Goal: Transaction & Acquisition: Purchase product/service

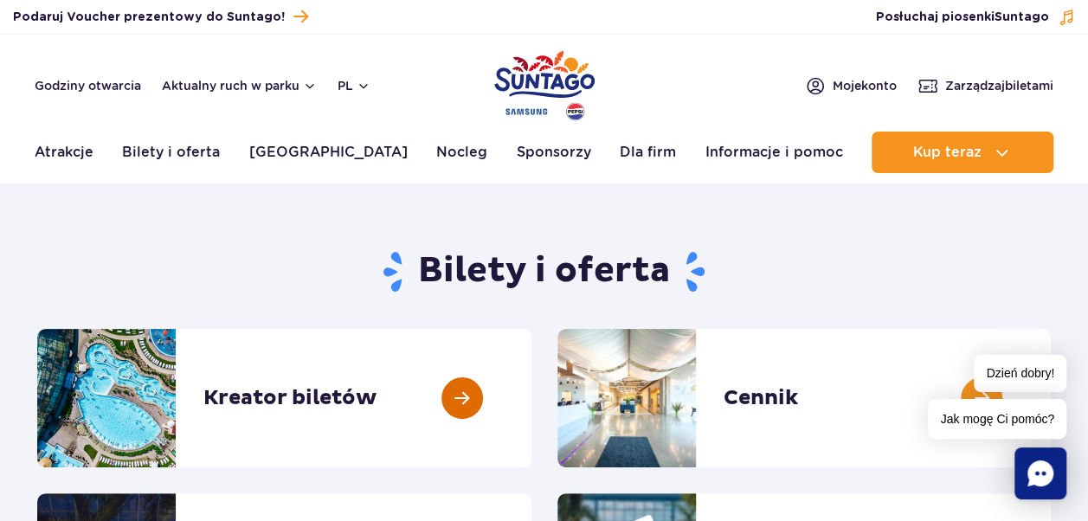
click at [531, 399] on link at bounding box center [531, 398] width 0 height 138
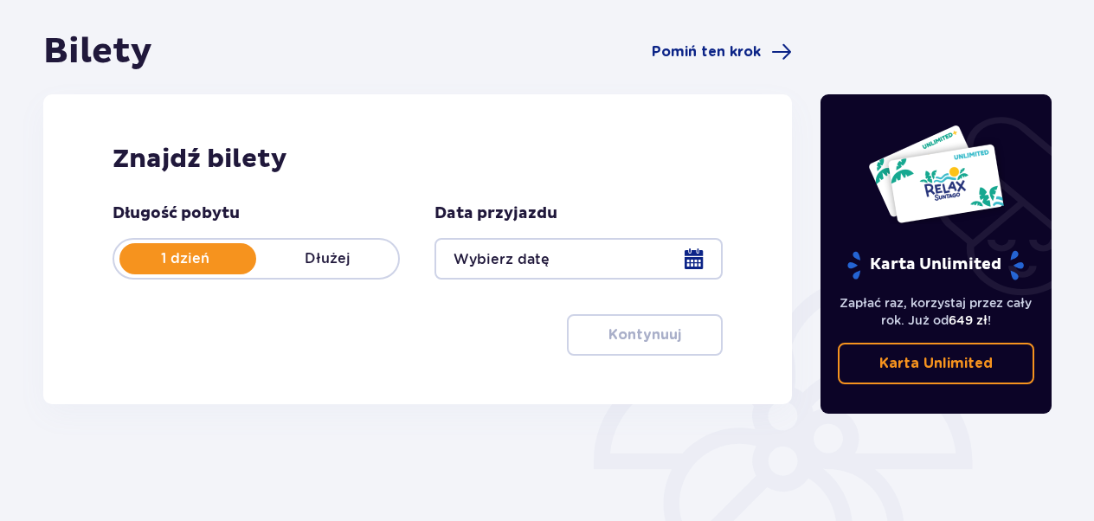
scroll to position [159, 0]
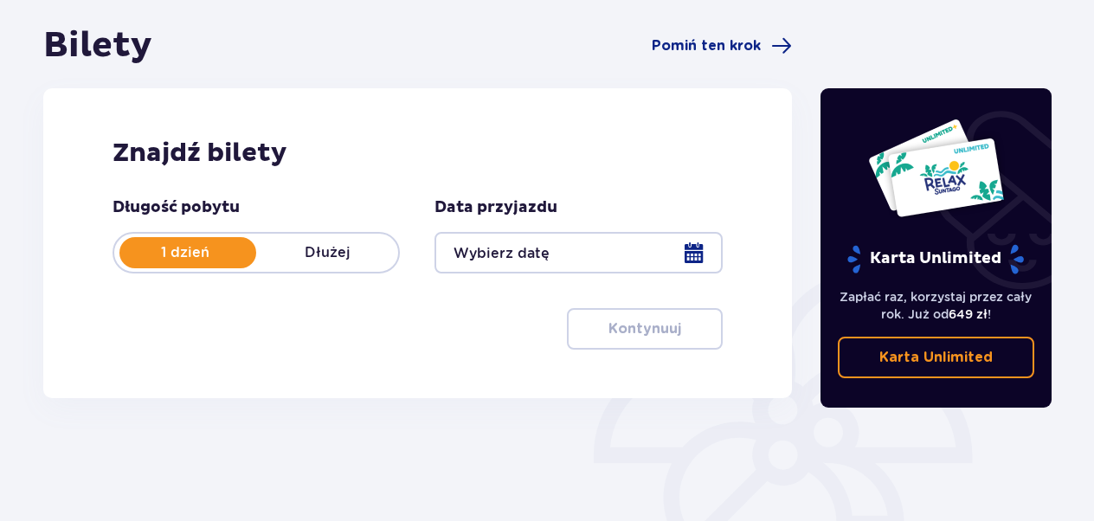
click at [698, 247] on div at bounding box center [578, 253] width 287 height 42
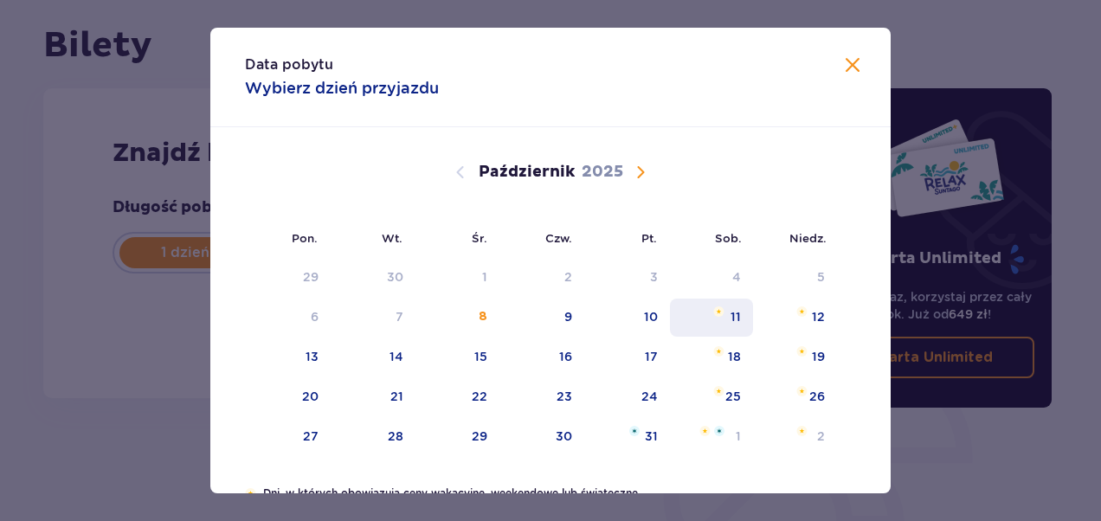
click at [736, 314] on div "11" at bounding box center [736, 316] width 10 height 17
type input "11.10.25"
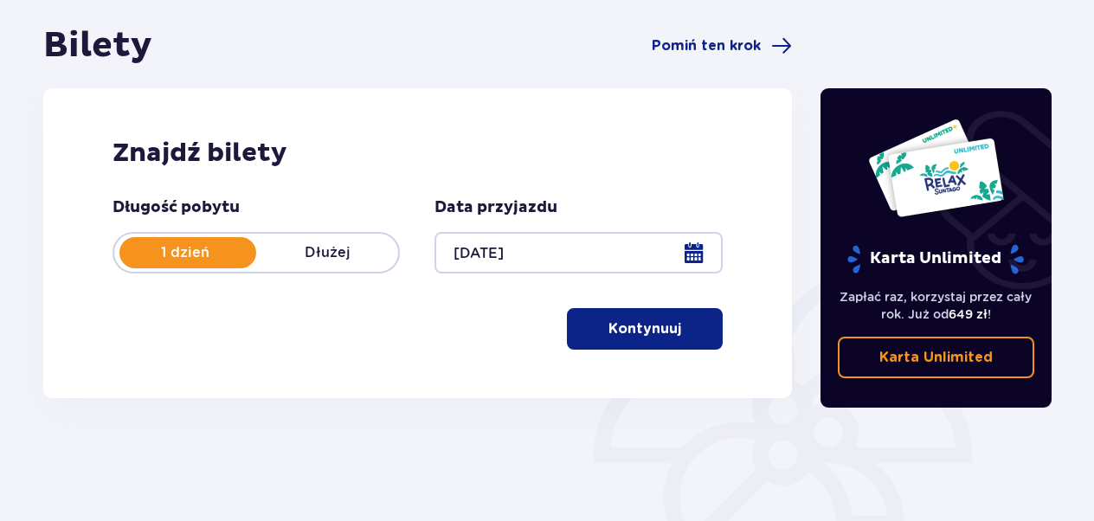
click at [640, 330] on p "Kontynuuj" at bounding box center [644, 328] width 73 height 19
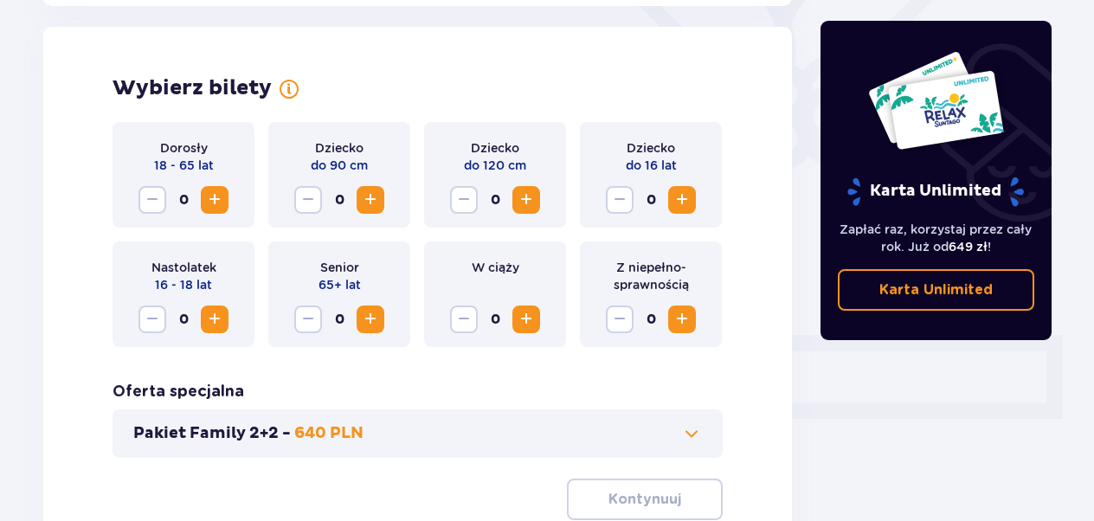
scroll to position [481, 0]
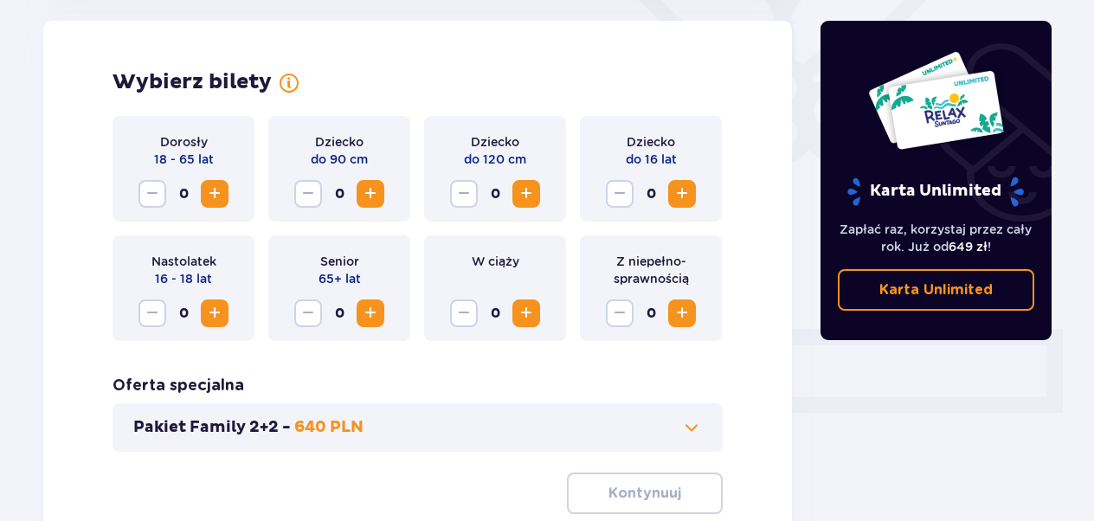
click at [211, 196] on span "Zwiększ" at bounding box center [214, 193] width 21 height 21
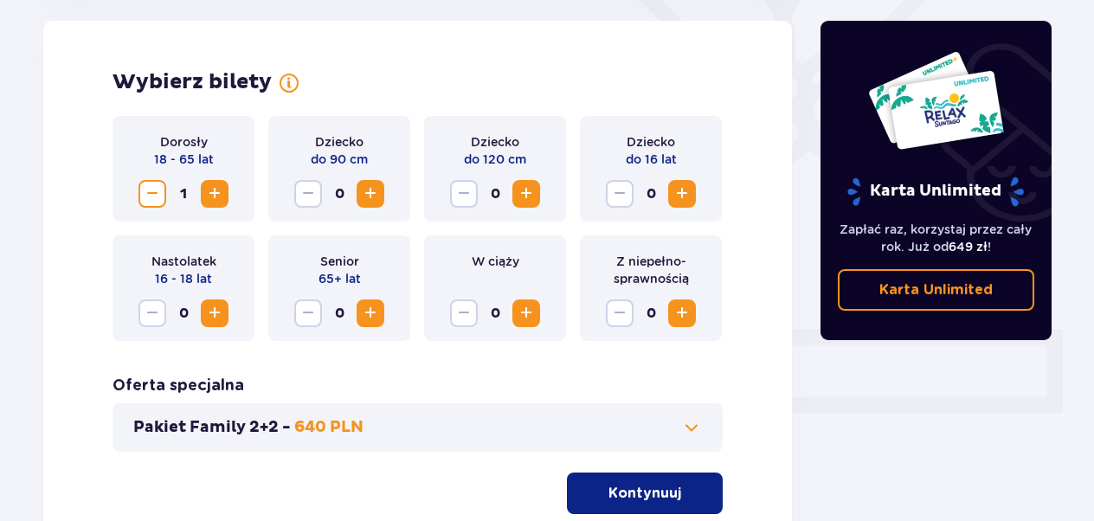
click at [211, 196] on span "Zwiększ" at bounding box center [214, 193] width 21 height 21
click at [686, 189] on span "Zwiększ" at bounding box center [682, 193] width 21 height 21
click at [642, 492] on p "Kontynuuj" at bounding box center [644, 493] width 73 height 19
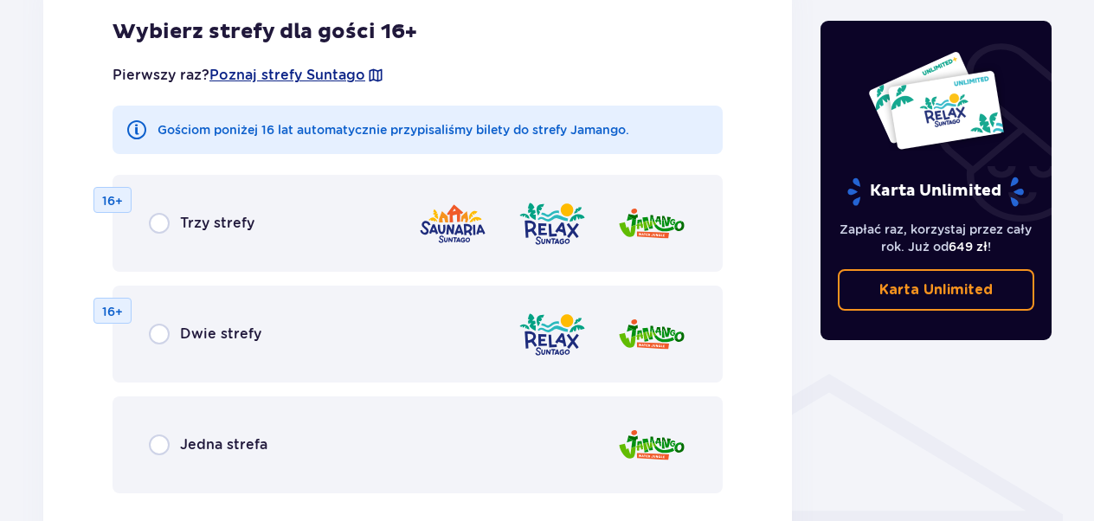
scroll to position [1054, 0]
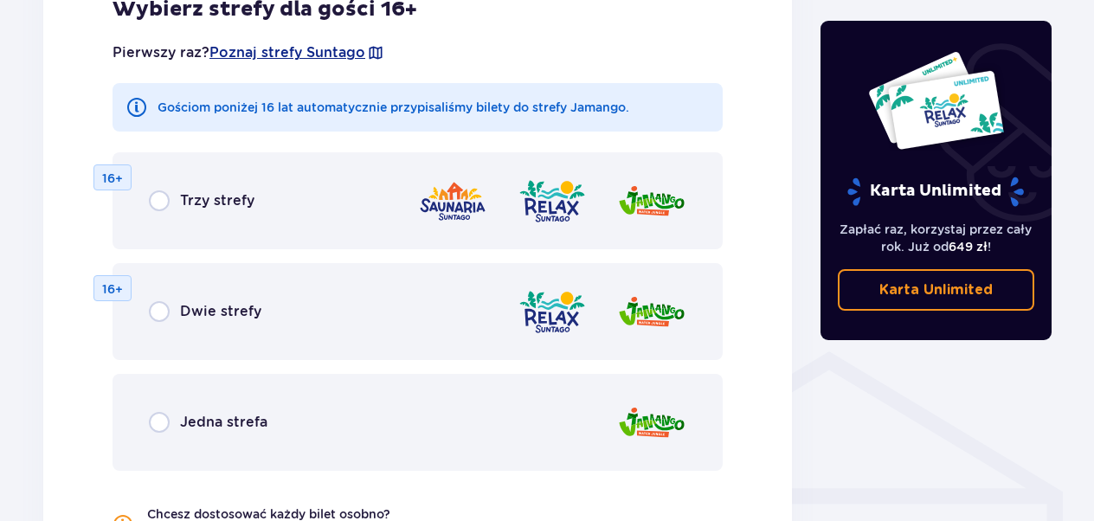
click at [158, 426] on input "radio" at bounding box center [159, 422] width 21 height 21
radio input "true"
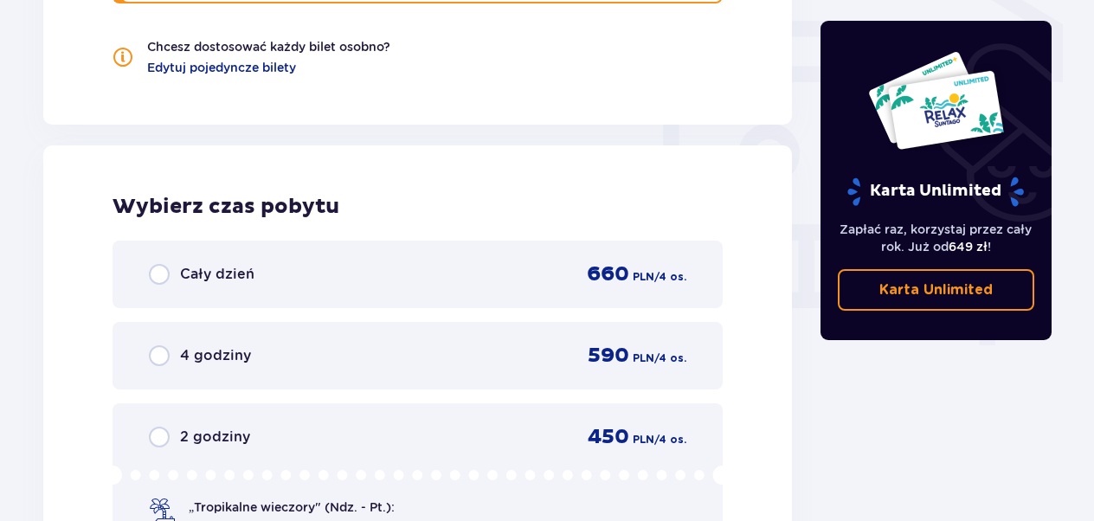
scroll to position [1626, 0]
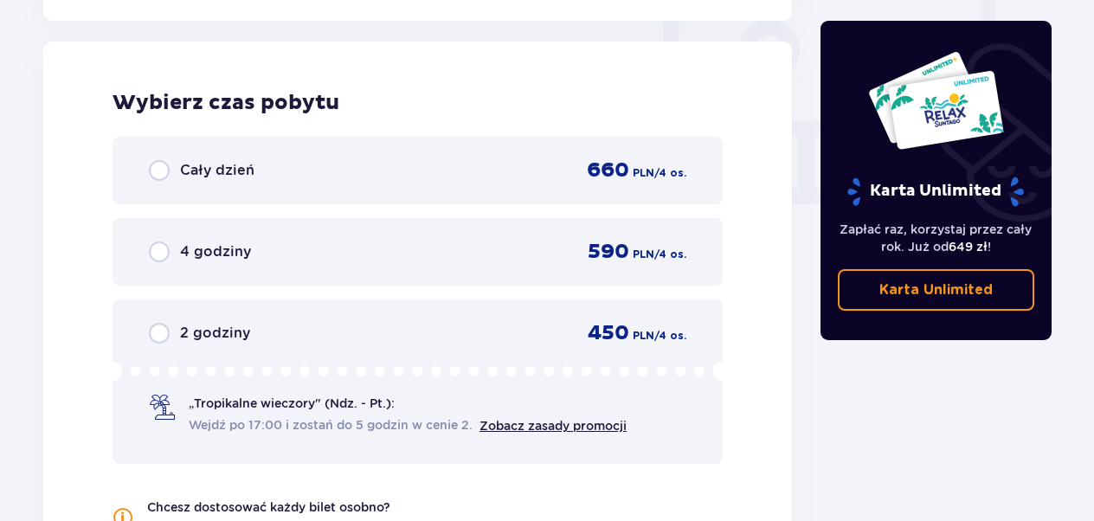
click at [159, 172] on input "radio" at bounding box center [159, 170] width 21 height 21
radio input "true"
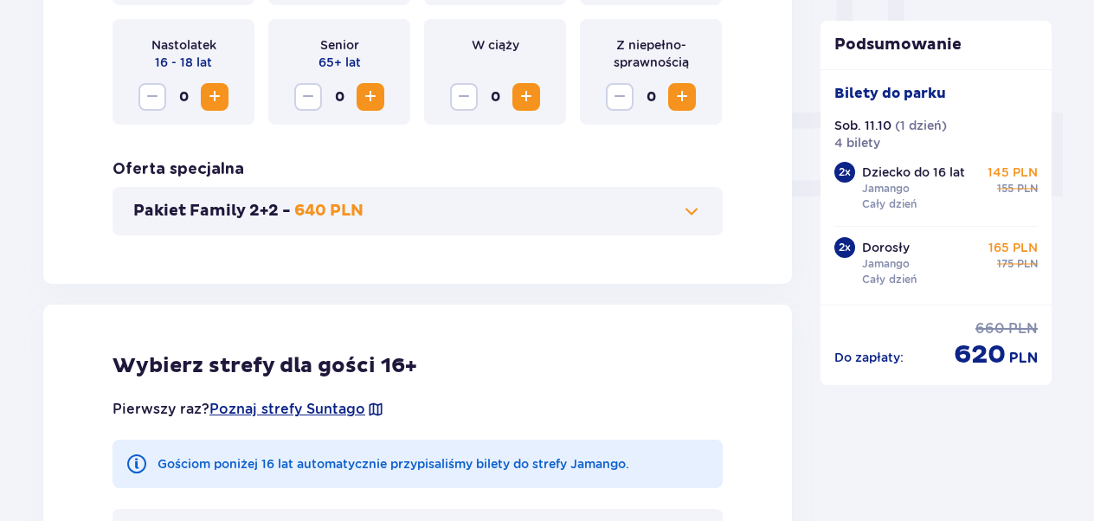
scroll to position [701, 0]
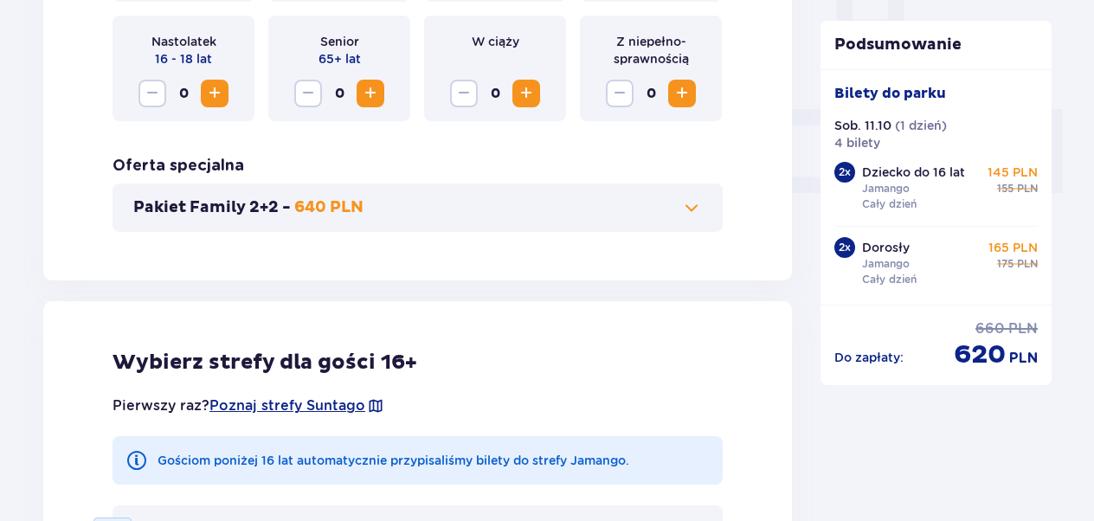
click at [692, 209] on span at bounding box center [691, 207] width 21 height 21
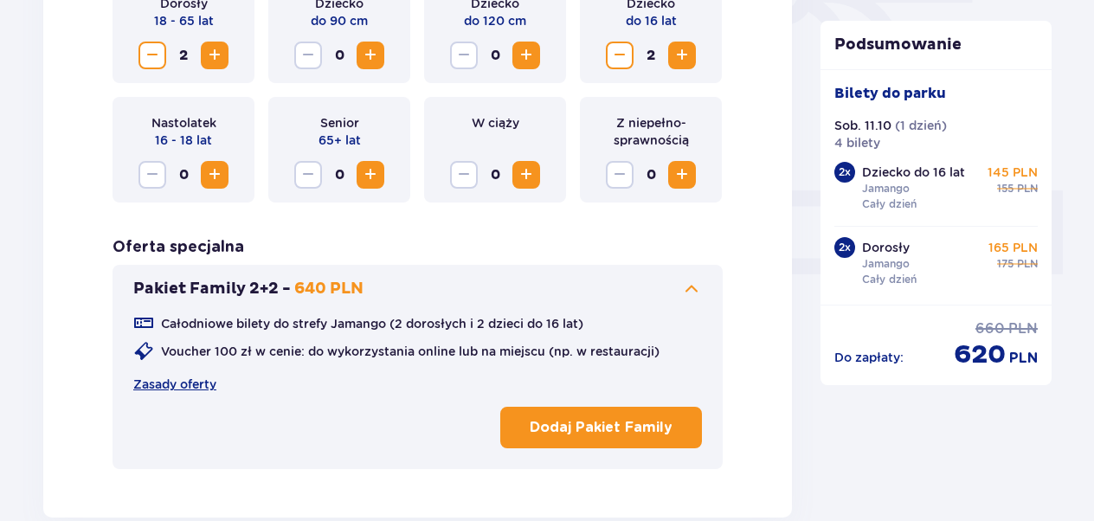
scroll to position [628, 0]
